Goal: Task Accomplishment & Management: Manage account settings

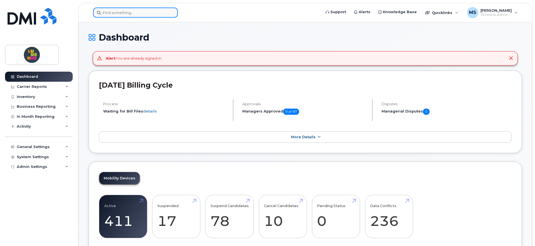
click at [112, 13] on input at bounding box center [135, 13] width 85 height 10
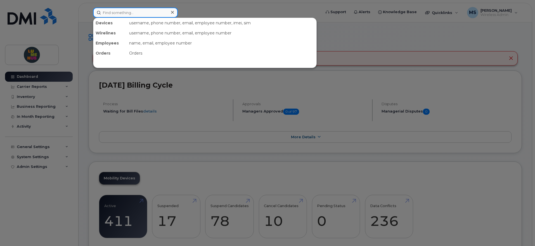
paste input "[PERSON_NAME]"
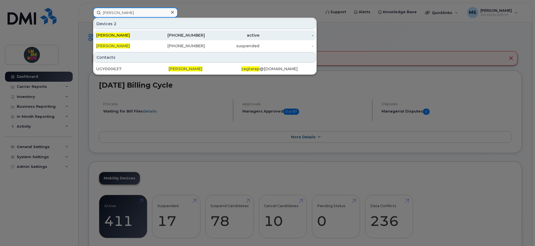
type input "[PERSON_NAME]"
click at [178, 34] on div "647-482-4451" at bounding box center [178, 35] width 55 height 6
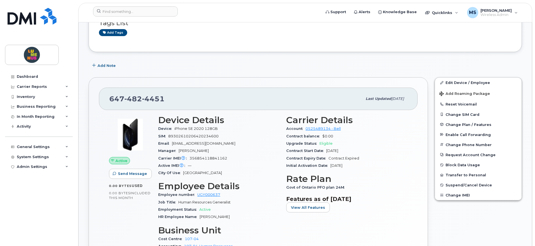
scroll to position [140, 0]
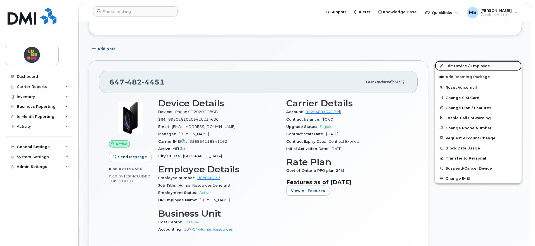
click at [462, 67] on link "Edit Device / Employee" at bounding box center [478, 66] width 87 height 10
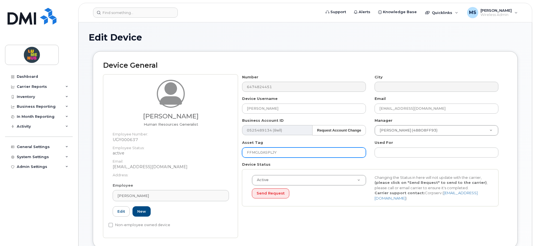
drag, startPoint x: 279, startPoint y: 153, endPoint x: 239, endPoint y: 154, distance: 39.4
click at [239, 154] on div "Asset Tag FFMGL0ASPLJY" at bounding box center [304, 149] width 133 height 18
click at [306, 153] on input "FFMGL0ASPLJY" at bounding box center [304, 152] width 124 height 10
drag, startPoint x: 307, startPoint y: 152, endPoint x: 224, endPoint y: 153, distance: 83.1
click at [224, 153] on div "Zara [PERSON_NAME] Human Resources Generalist Employee Number: UGY000637 Employ…" at bounding box center [305, 155] width 404 height 163
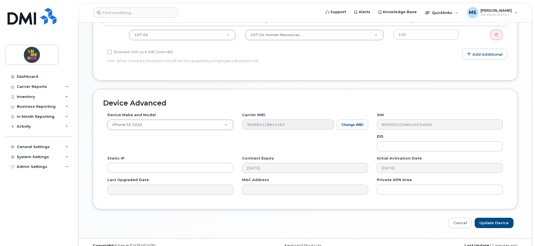
scroll to position [274, 0]
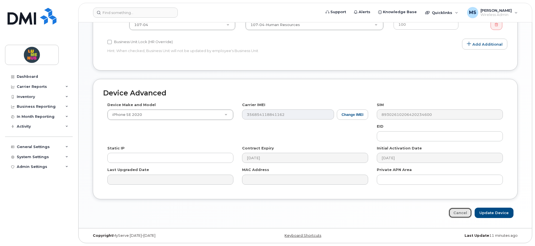
click at [472, 211] on link "Cancel" at bounding box center [460, 213] width 23 height 10
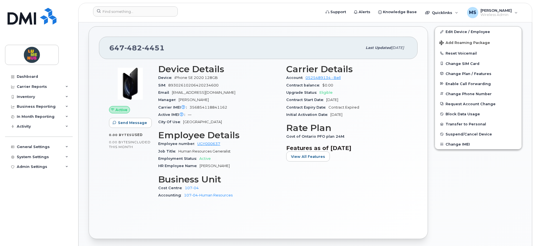
scroll to position [175, 0]
